Goal: Book appointment/travel/reservation

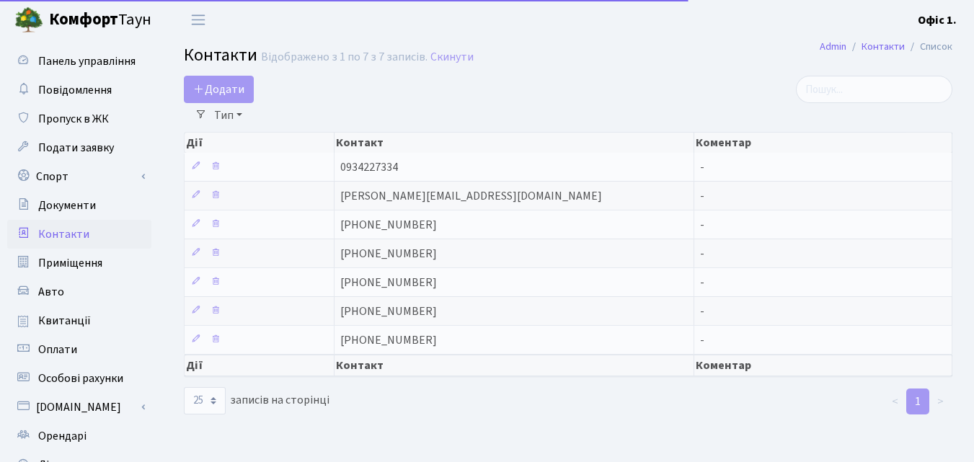
select select "25"
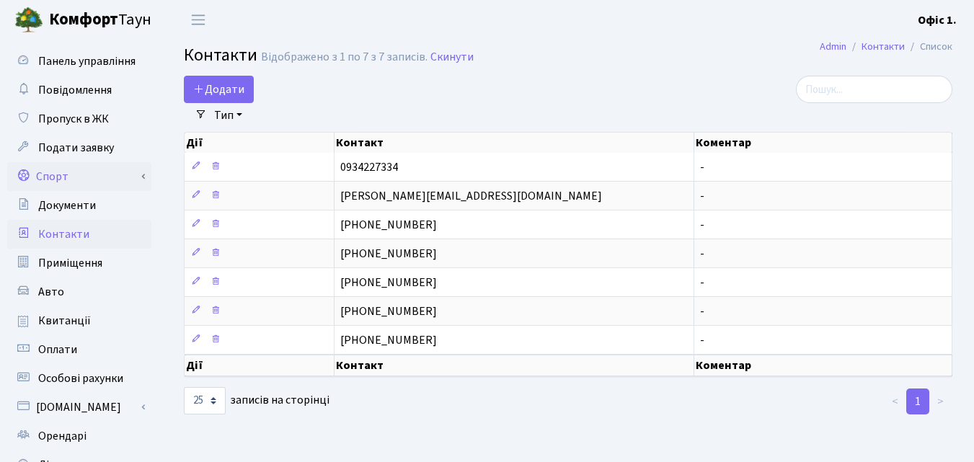
click at [65, 181] on link "Спорт" at bounding box center [79, 176] width 144 height 29
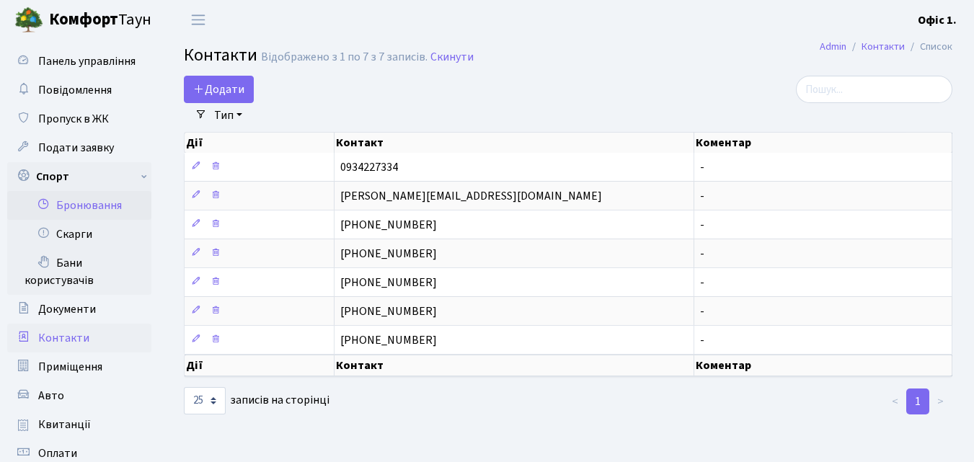
click at [89, 202] on link "Бронювання" at bounding box center [79, 205] width 144 height 29
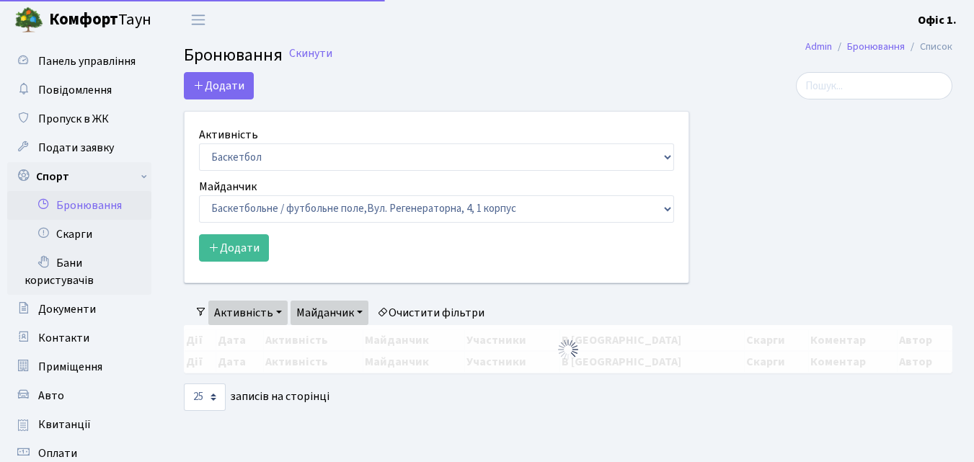
select select "25"
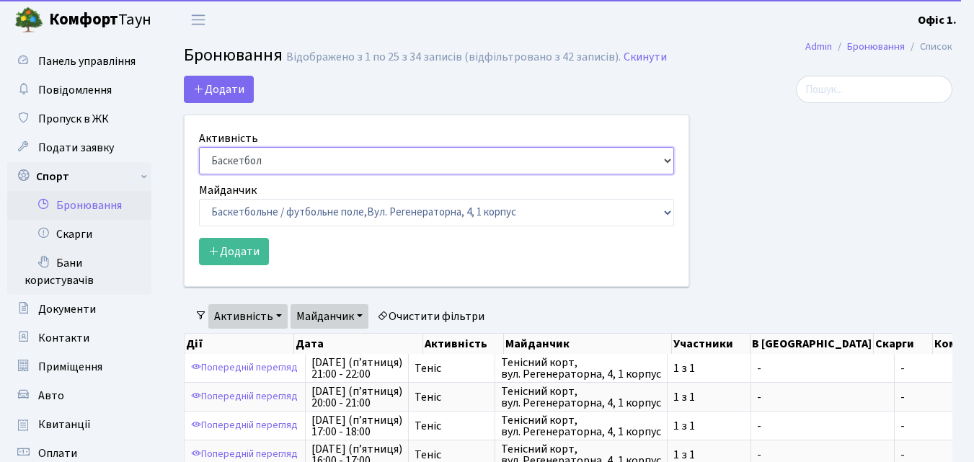
click at [665, 157] on select "Баскетбол Волейбол Йога Катання на роликах Настільний теніс Теніс Футбол Фітнес" at bounding box center [436, 160] width 475 height 27
select select "1"
click at [199, 147] on select "Баскетбол Волейбол Йога Катання на роликах Настільний теніс Теніс Футбол Фітнес" at bounding box center [436, 160] width 475 height 27
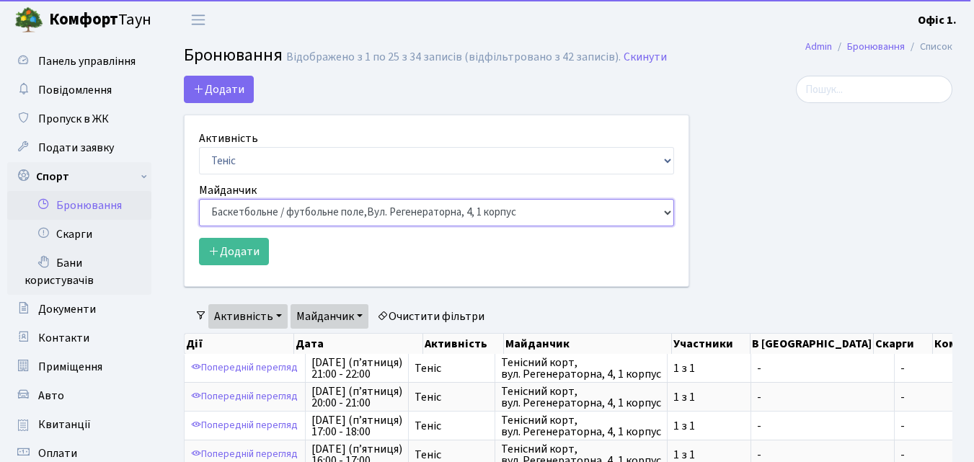
click at [663, 213] on select "Баскетбольне / футбольне поле, Вул. Регенераторна, 4, 1 корпус Баскетбольне пол…" at bounding box center [436, 212] width 475 height 27
select select "1"
click at [199, 199] on select "Баскетбольне / футбольне поле, Вул. Регенераторна, 4, 1 корпус Баскетбольне пол…" at bounding box center [436, 212] width 475 height 27
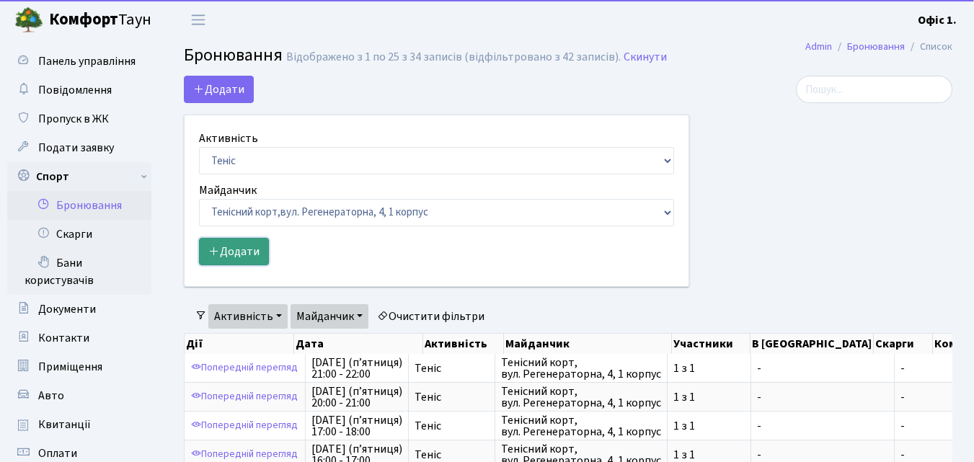
click at [242, 250] on button "Додати" at bounding box center [234, 251] width 70 height 27
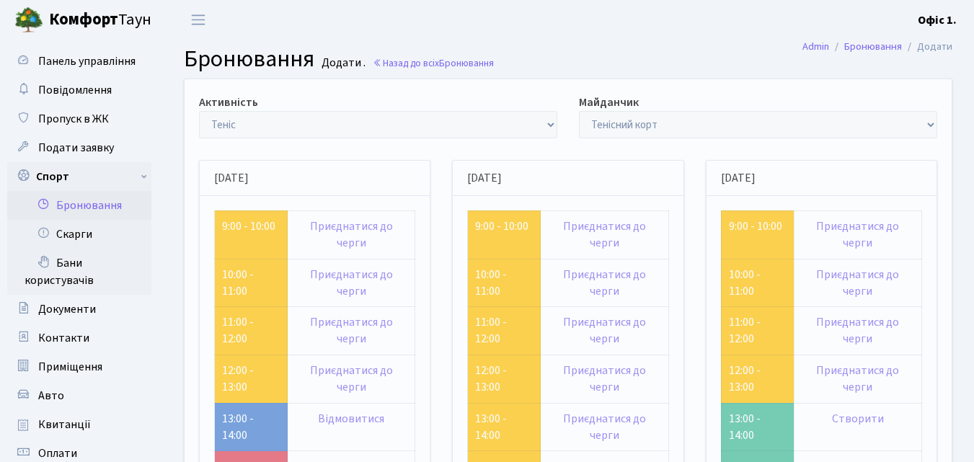
scroll to position [144, 0]
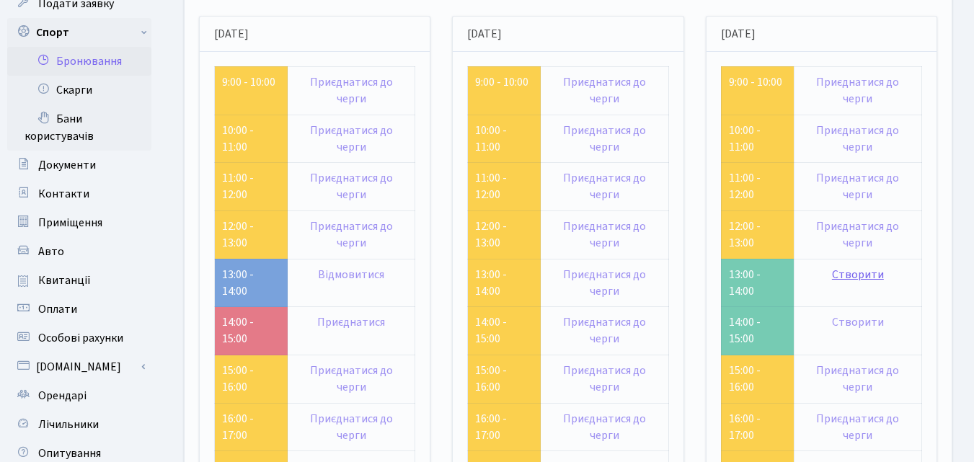
click at [848, 274] on link "Створити" at bounding box center [858, 275] width 52 height 16
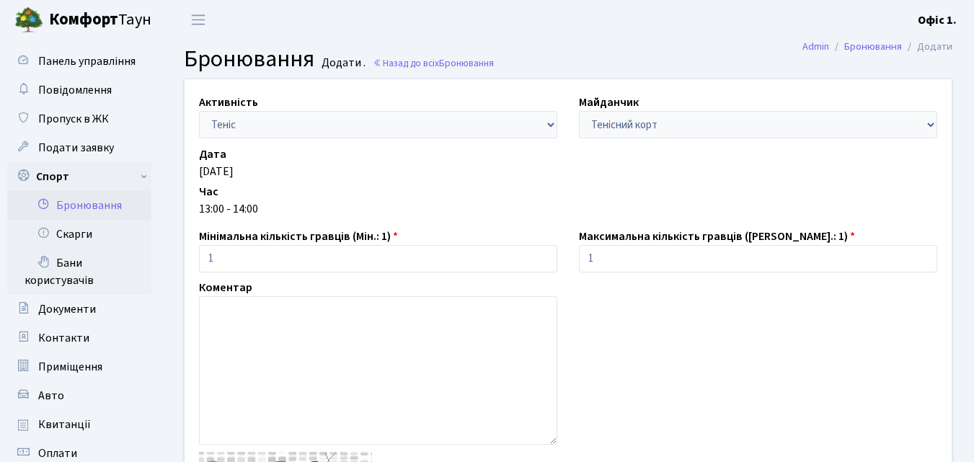
scroll to position [216, 0]
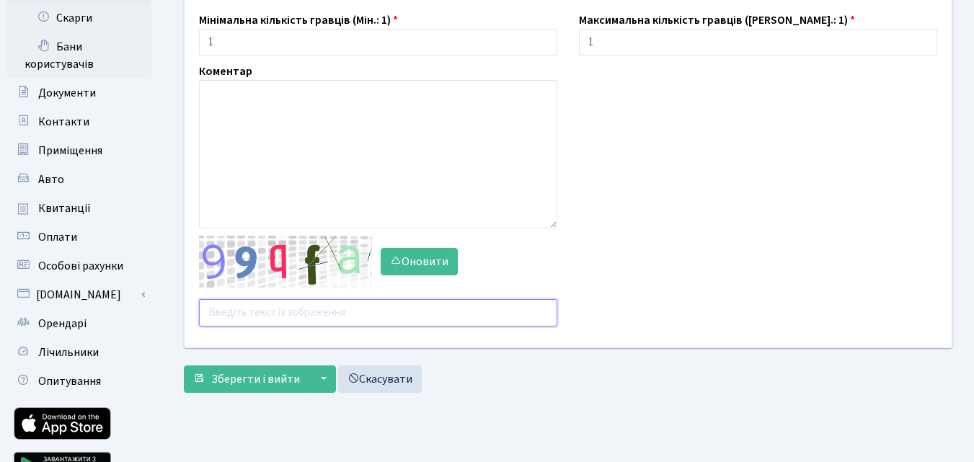
click at [259, 312] on input "text" at bounding box center [378, 312] width 358 height 27
type input "j8fba"
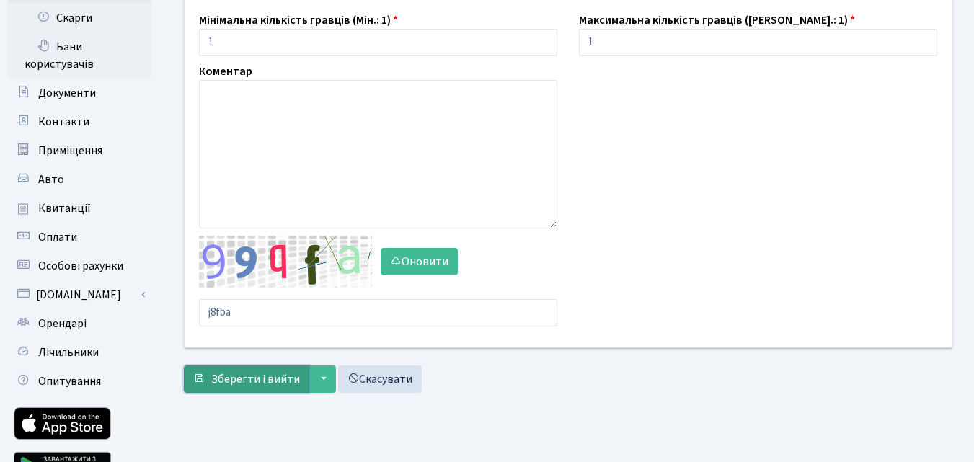
click at [232, 378] on span "Зберегти і вийти" at bounding box center [255, 379] width 89 height 16
